Goal: Task Accomplishment & Management: Manage account settings

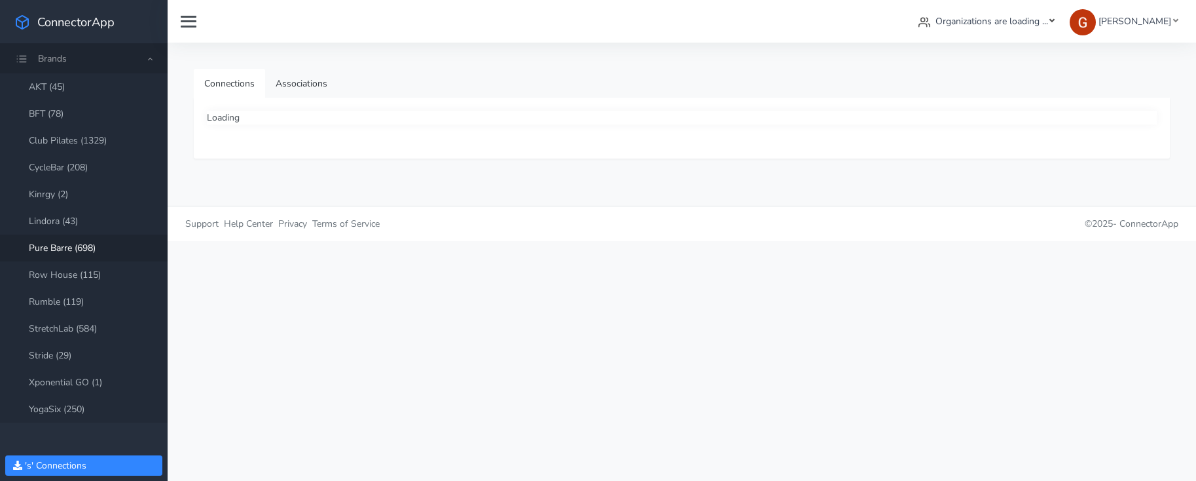
click at [987, 18] on span "Organizations are loading ..." at bounding box center [992, 21] width 113 height 12
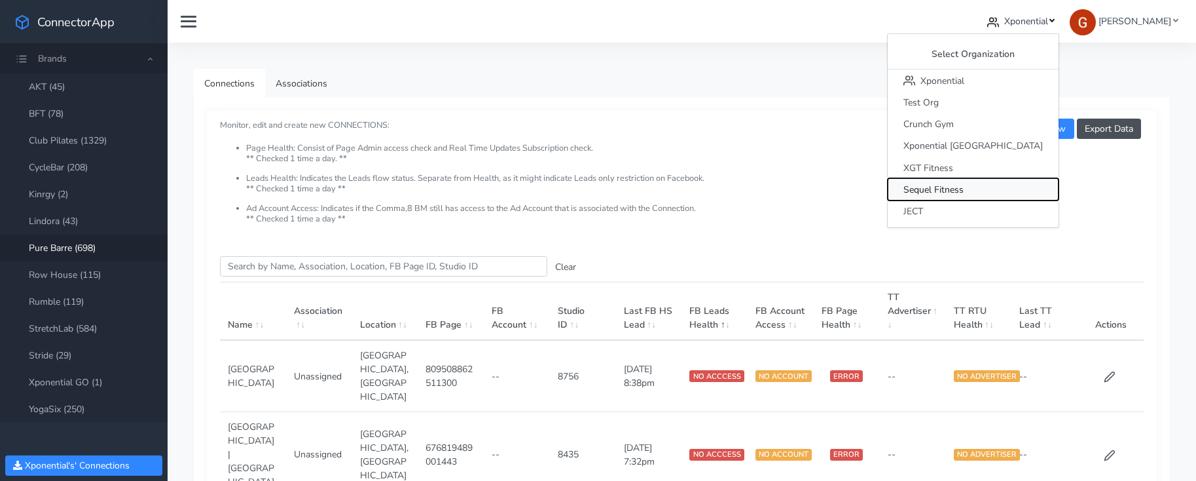
click at [964, 185] on span "Sequel Fitness" at bounding box center [933, 189] width 60 height 12
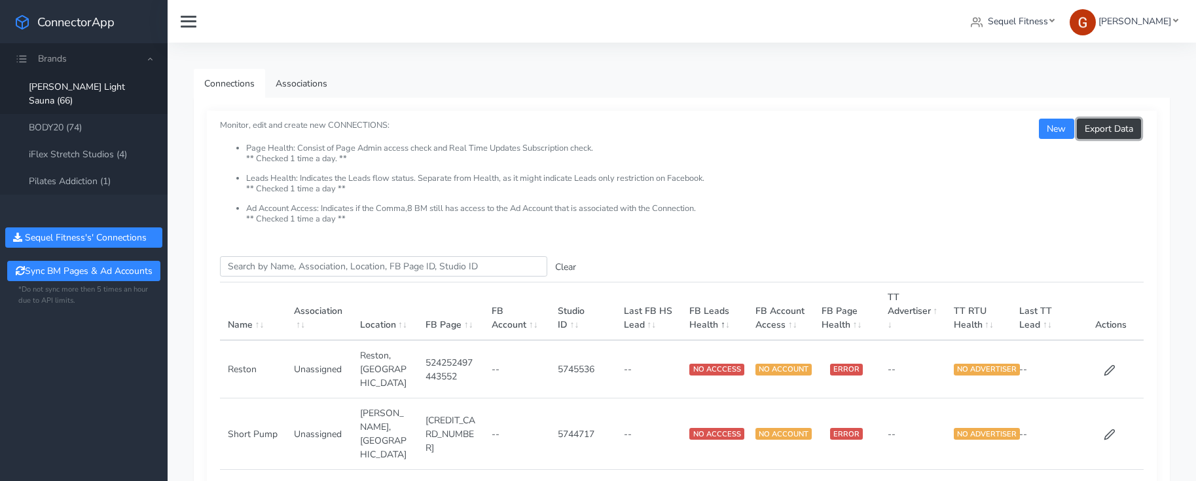
click at [1102, 124] on button "Export Data" at bounding box center [1109, 129] width 64 height 20
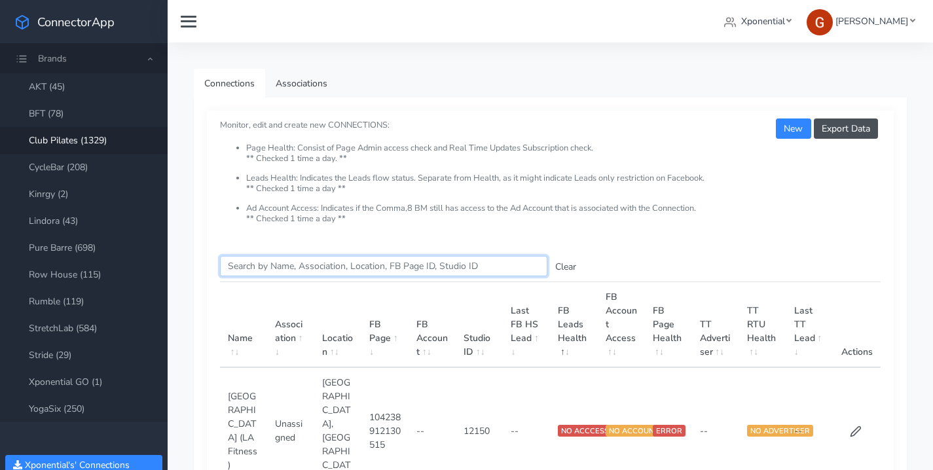
click at [291, 259] on input "Search this table" at bounding box center [383, 266] width 327 height 20
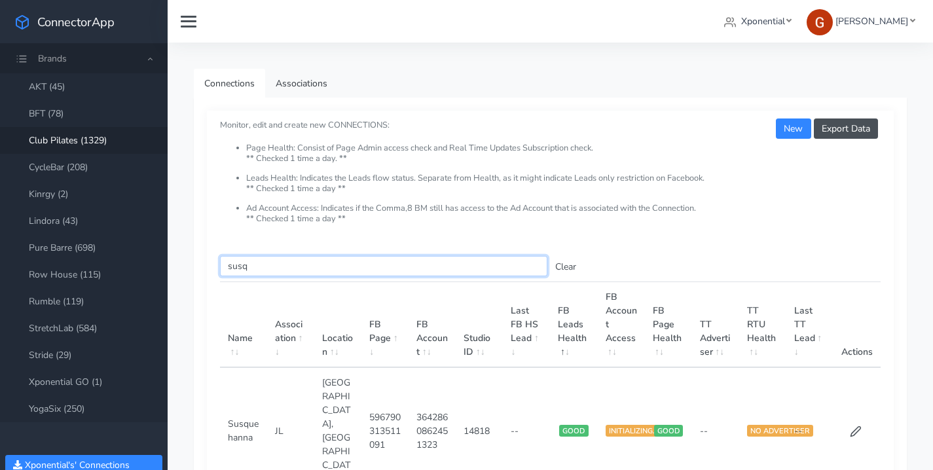
type input "susq"
drag, startPoint x: 247, startPoint y: 410, endPoint x: 227, endPoint y: 400, distance: 23.4
click at [226, 395] on td "Susquehanna" at bounding box center [243, 430] width 47 height 126
copy td "Susquehanna"
click at [379, 344] on th "FB Page" at bounding box center [384, 325] width 47 height 86
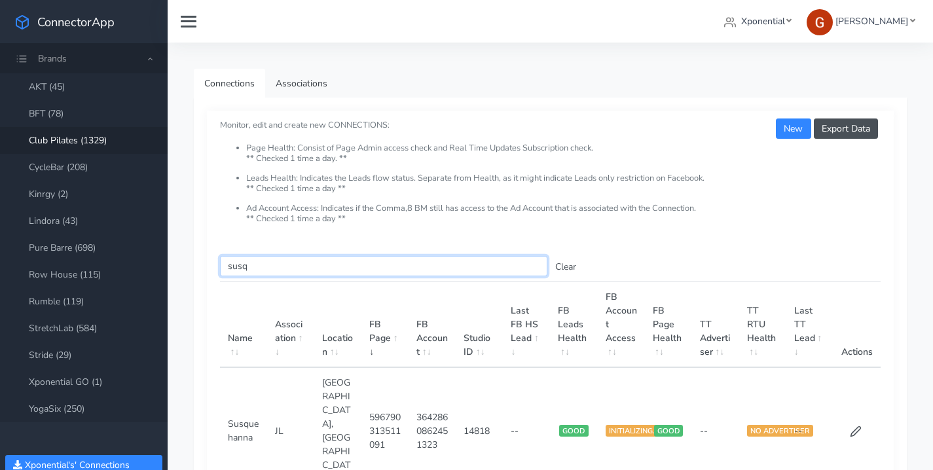
click at [501, 257] on input "susq" at bounding box center [383, 266] width 327 height 20
click at [495, 240] on div "Export Data New Monitor, edit and create new CONNECTIONS: Page Health: Consist …" at bounding box center [550, 177] width 687 height 132
click at [437, 268] on input "susq" at bounding box center [383, 266] width 327 height 20
click at [293, 82] on link "Associations" at bounding box center [301, 83] width 73 height 29
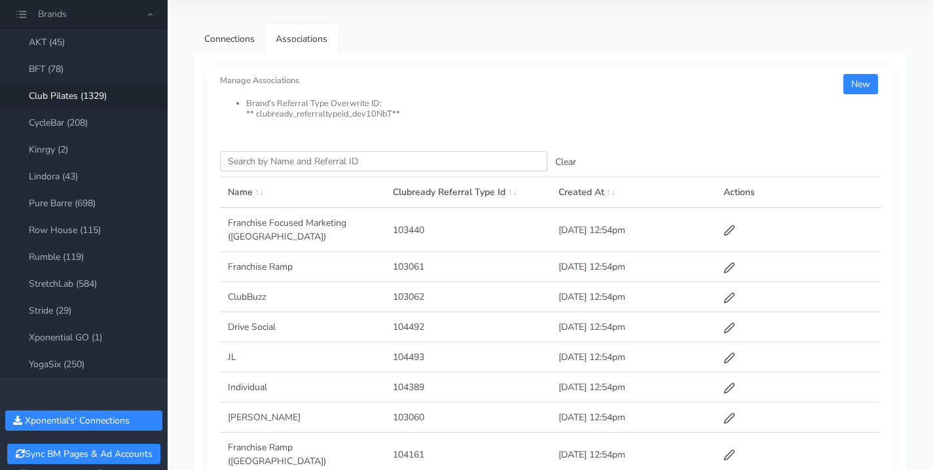
scroll to position [124, 0]
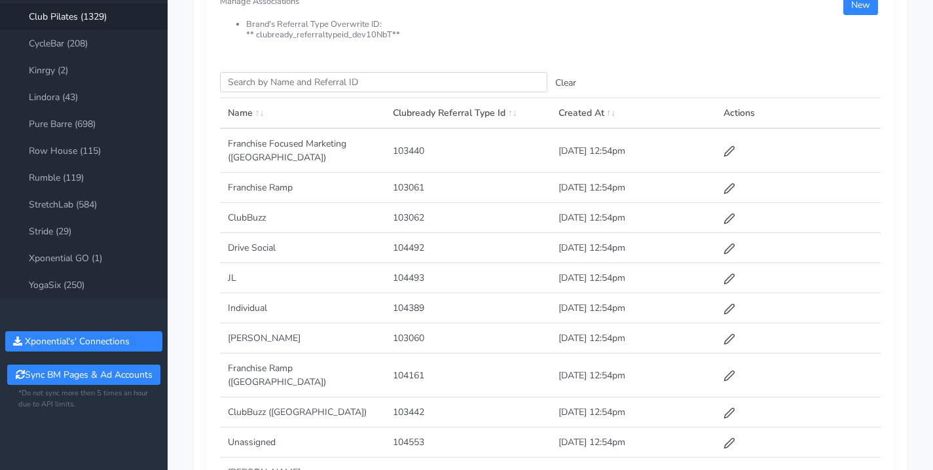
click at [230, 264] on td "JL" at bounding box center [302, 278] width 165 height 30
copy td "JL"
click at [263, 293] on td "Individual" at bounding box center [302, 308] width 165 height 30
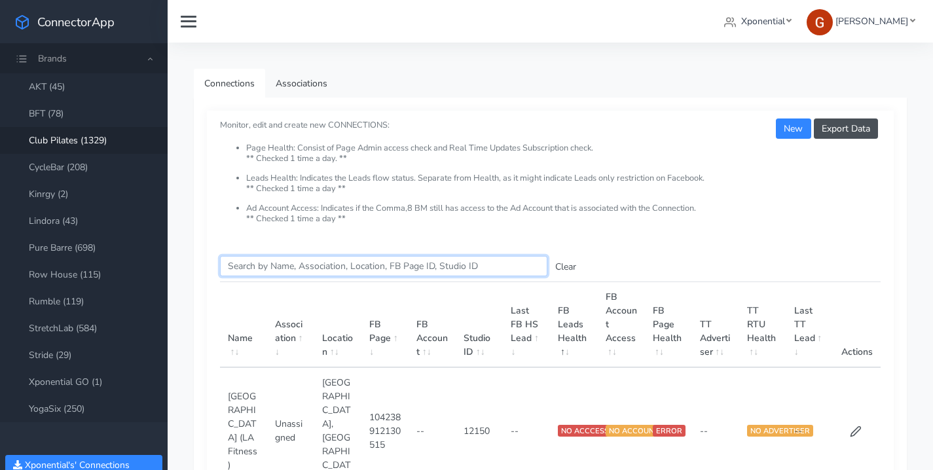
click at [321, 275] on input "Search this table" at bounding box center [383, 266] width 327 height 20
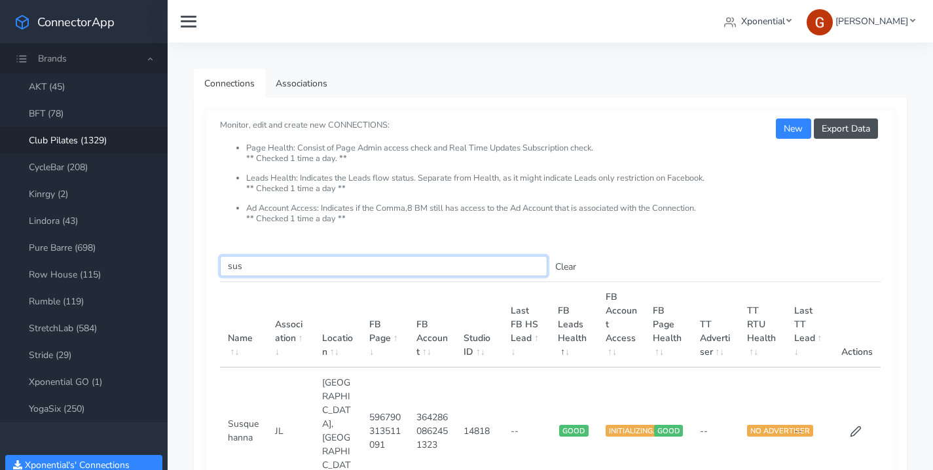
type input "sus"
click at [470, 403] on td "14818" at bounding box center [479, 430] width 47 height 126
copy td "14818"
click at [746, 24] on span "Xponential" at bounding box center [763, 21] width 44 height 12
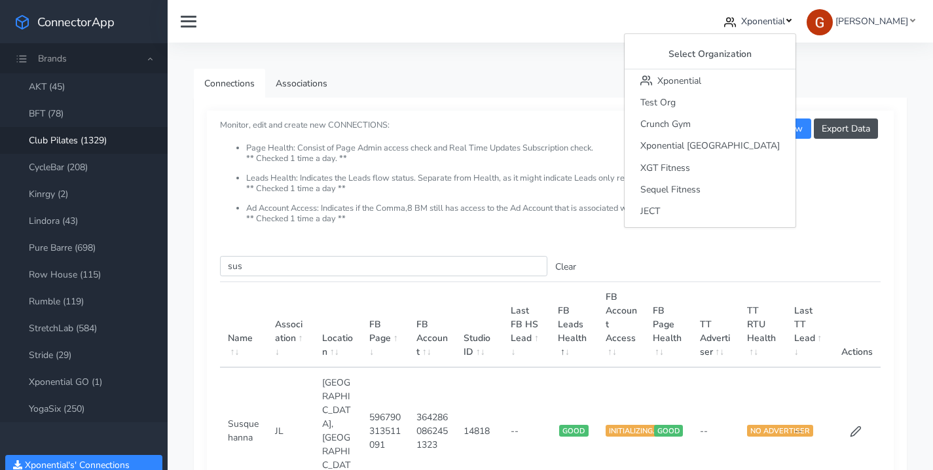
click at [600, 56] on div "Connections Associations Export Data New Monitor, edit and create new CONNECTIO…" at bounding box center [550, 335] width 765 height 585
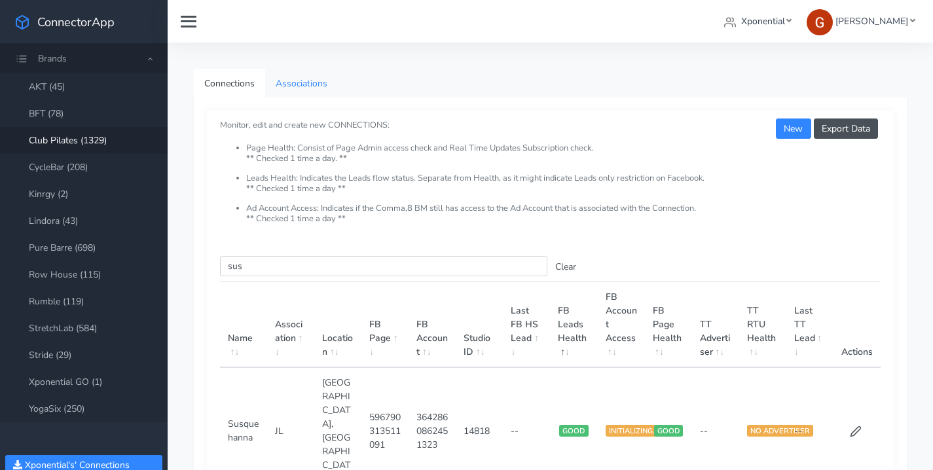
click at [312, 85] on link "Associations" at bounding box center [301, 83] width 73 height 29
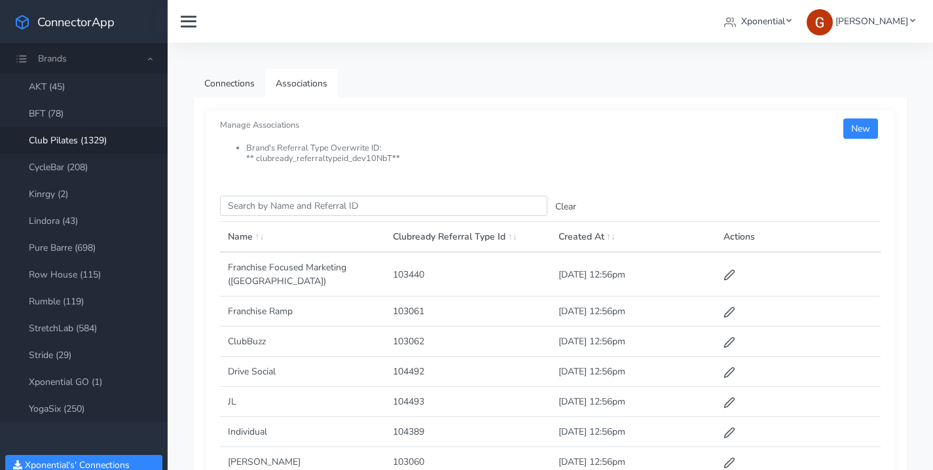
click at [410, 393] on td "104493" at bounding box center [467, 402] width 165 height 30
copy td "104493"
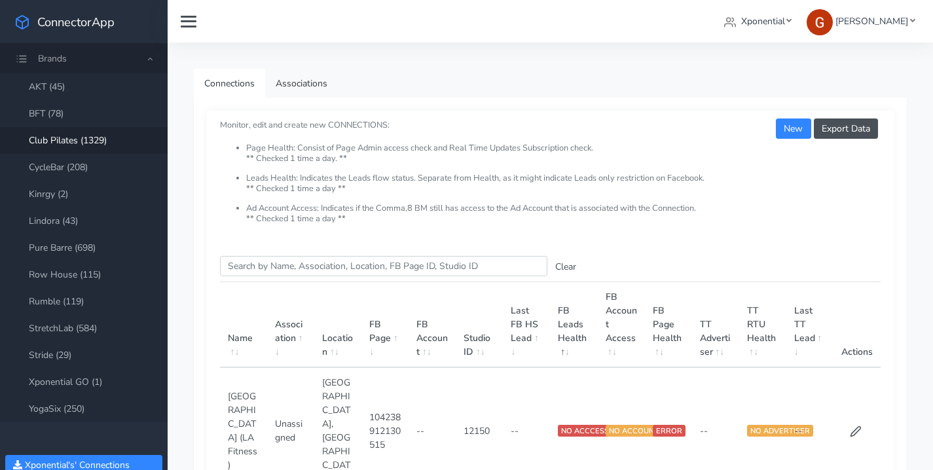
click at [393, 270] on input "Search this table" at bounding box center [383, 266] width 327 height 20
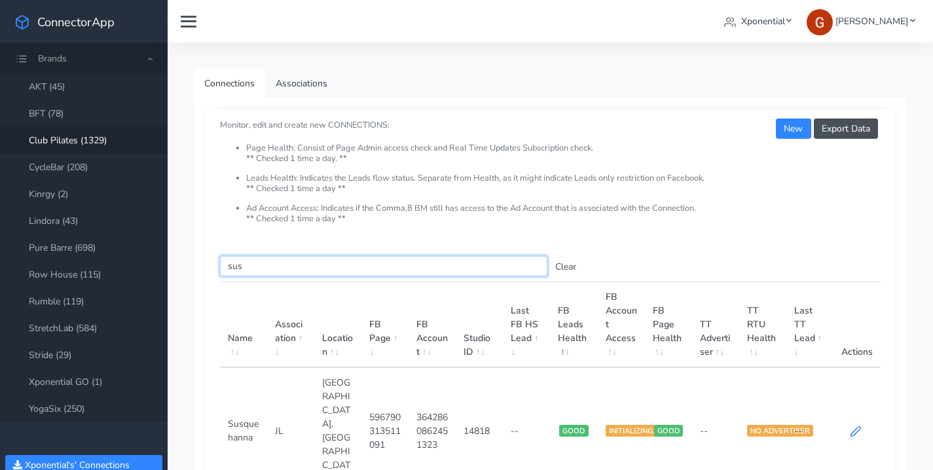
type input "sus"
click at [854, 426] on icon at bounding box center [856, 432] width 12 height 12
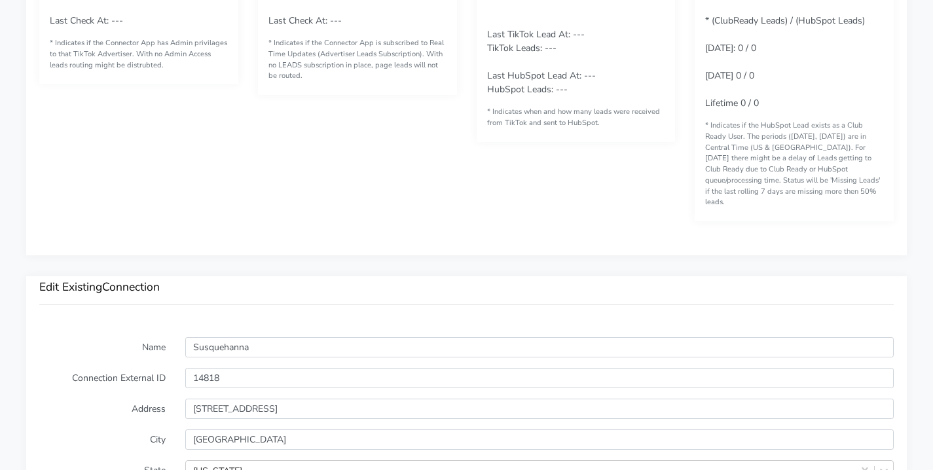
scroll to position [1029, 0]
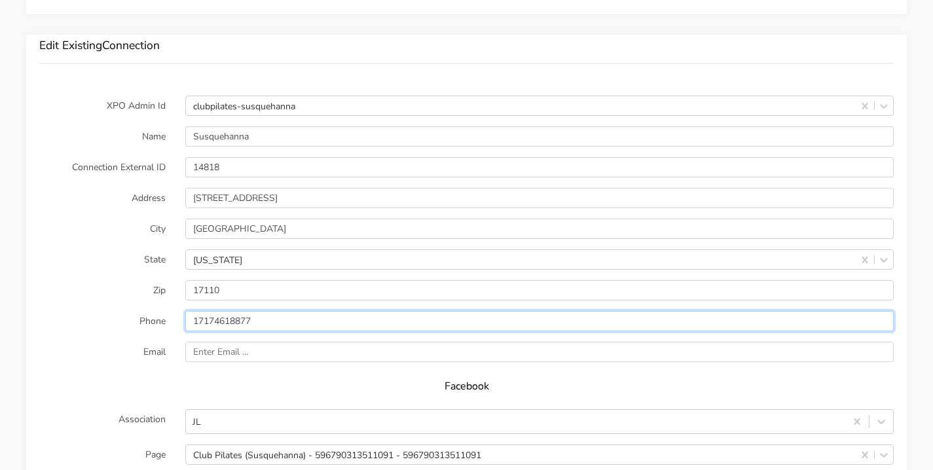
click at [217, 311] on input "input" at bounding box center [539, 321] width 708 height 20
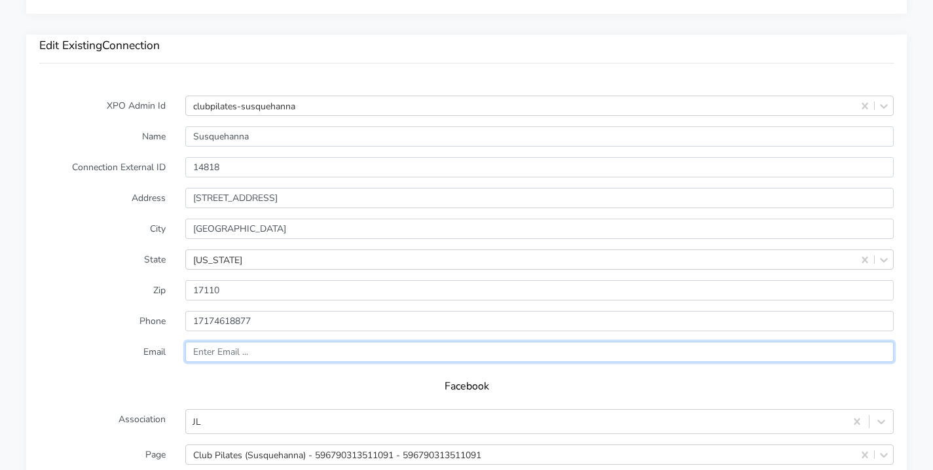
drag, startPoint x: 239, startPoint y: 344, endPoint x: 228, endPoint y: 344, distance: 10.5
click at [239, 344] on input "text" at bounding box center [539, 352] width 708 height 20
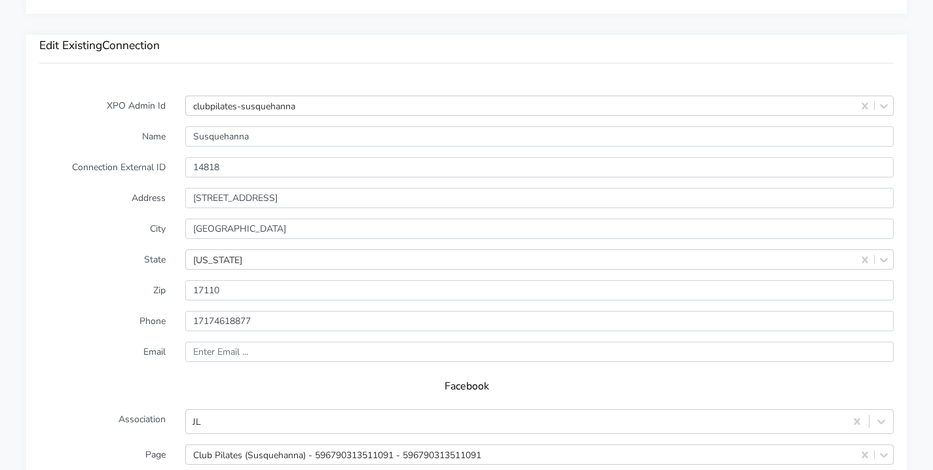
click at [121, 342] on label "Email" at bounding box center [102, 352] width 146 height 20
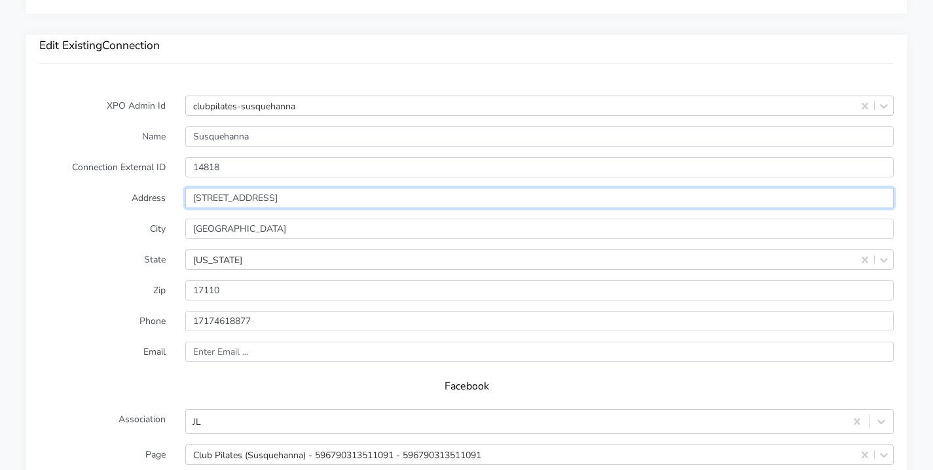
drag, startPoint x: 332, startPoint y: 189, endPoint x: 173, endPoint y: 192, distance: 158.5
click at [173, 192] on div "Address [STREET_ADDRESS]" at bounding box center [466, 198] width 874 height 20
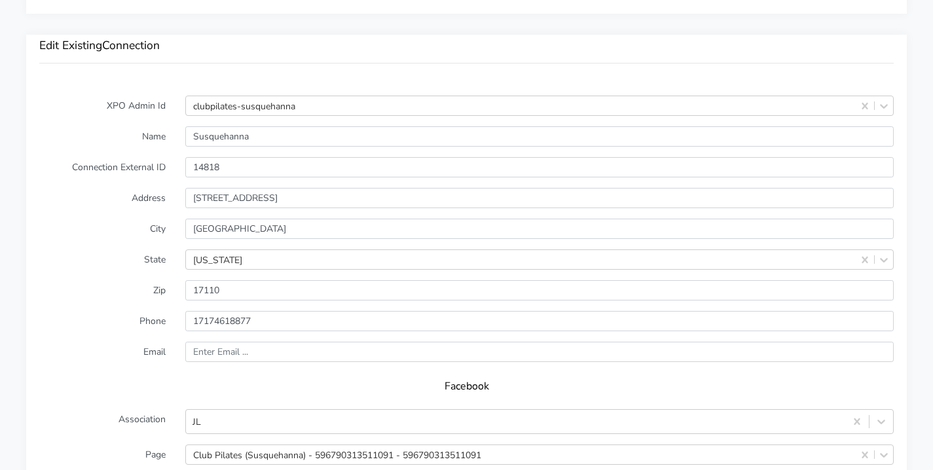
click at [236, 141] on form "XPO Admin Id clubpilates-susquehanna Name Susquehanna Connection External ID 14…" at bounding box center [466, 419] width 854 height 646
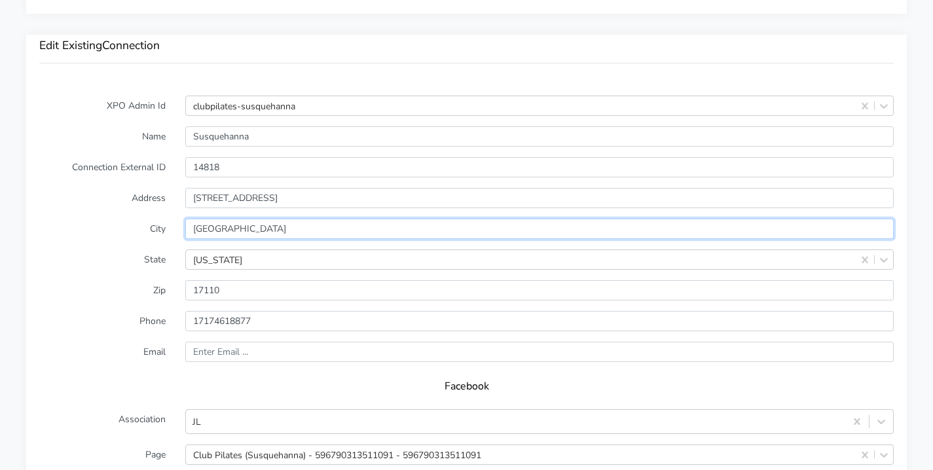
click at [221, 219] on input "[GEOGRAPHIC_DATA]" at bounding box center [539, 229] width 708 height 20
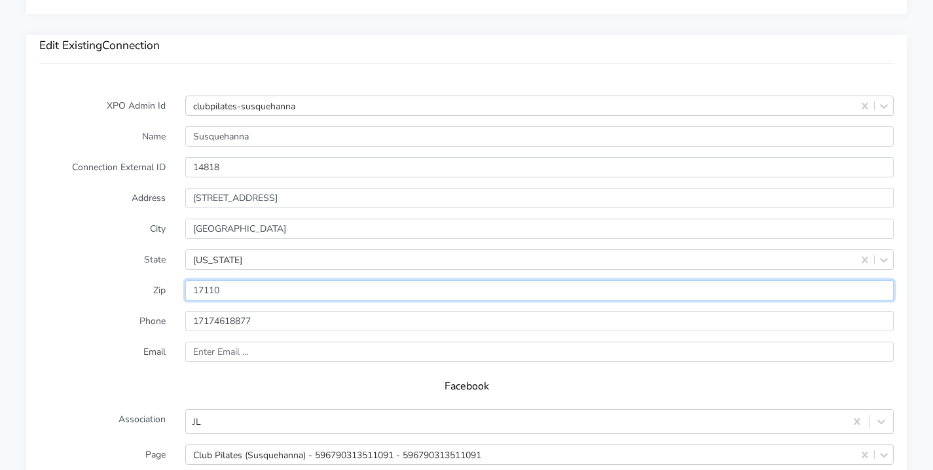
click at [203, 280] on input "input" at bounding box center [539, 290] width 708 height 20
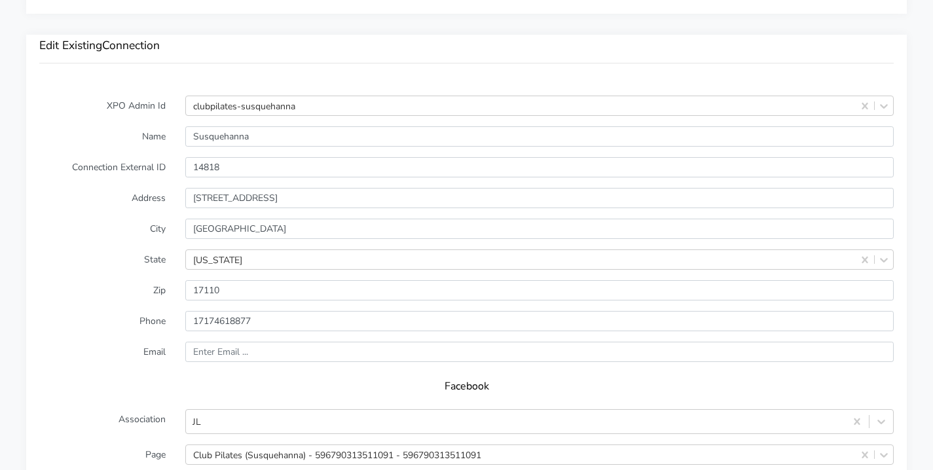
click at [395, 35] on div "Edit Existing Connection" at bounding box center [466, 59] width 881 height 48
